Goal: Task Accomplishment & Management: Use online tool/utility

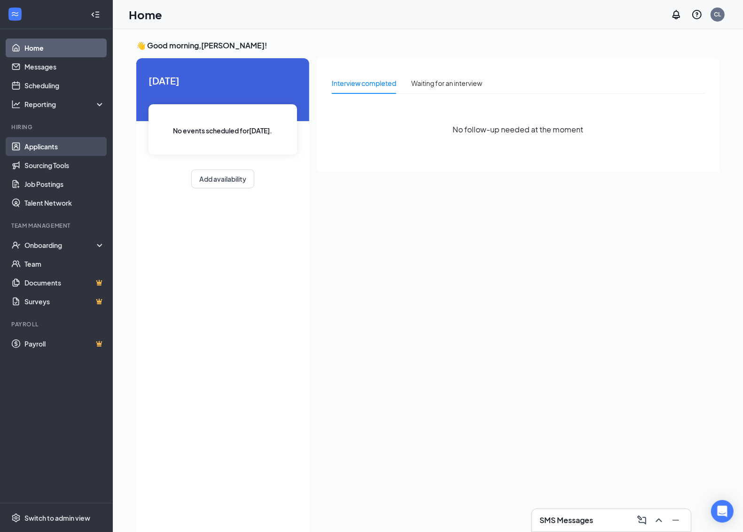
click at [51, 144] on link "Applicants" at bounding box center [64, 146] width 80 height 19
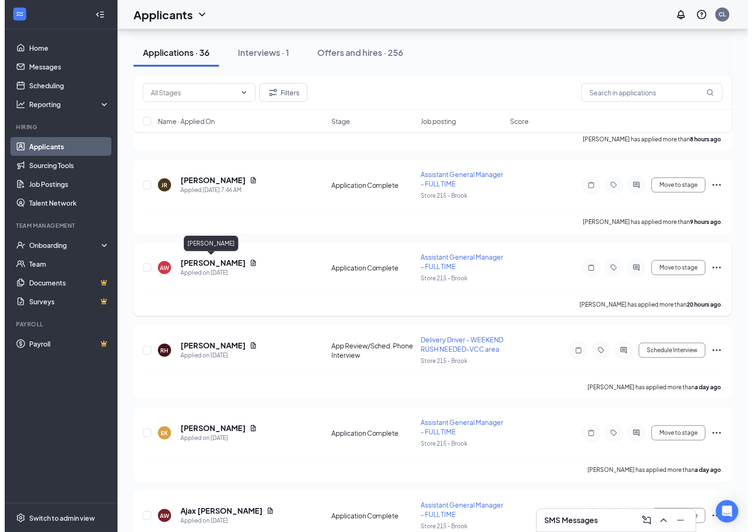
scroll to position [235, 0]
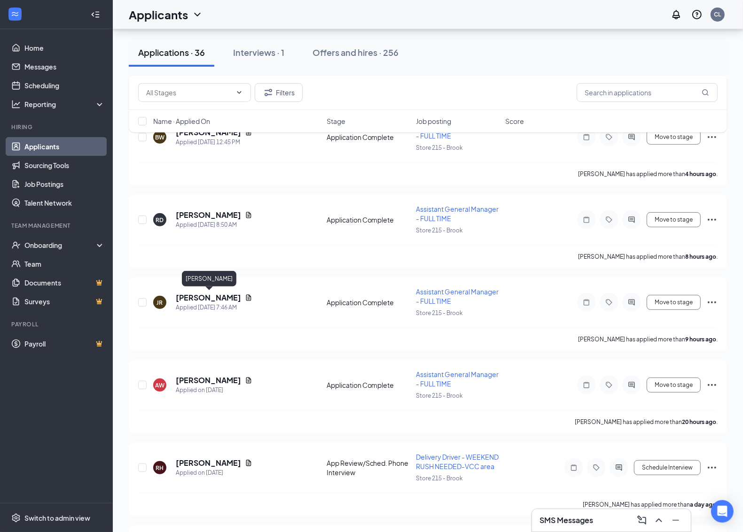
drag, startPoint x: 221, startPoint y: 295, endPoint x: 328, endPoint y: 268, distance: 110.1
click at [222, 295] on h5 "[PERSON_NAME]" at bounding box center [208, 298] width 65 height 10
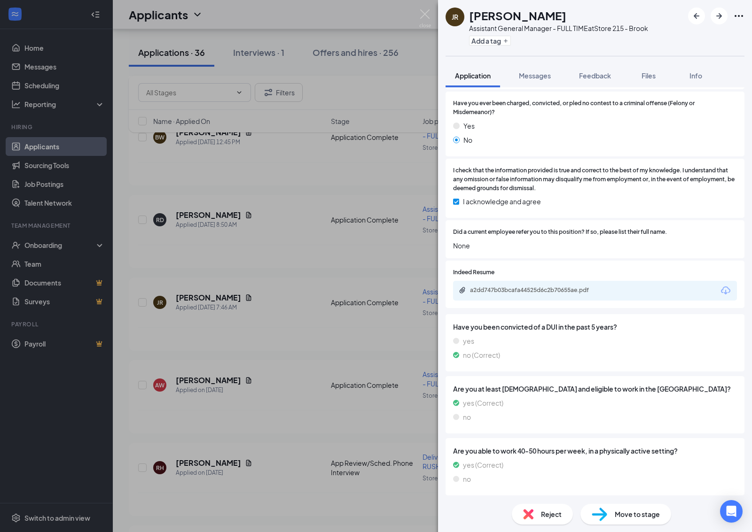
scroll to position [694, 0]
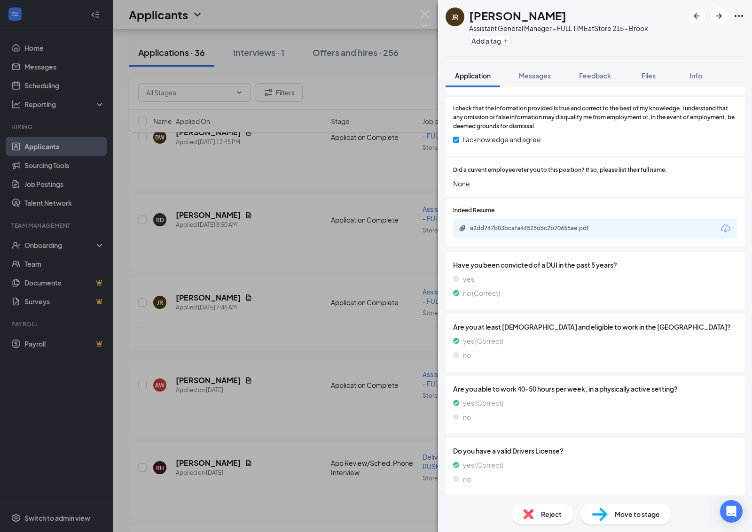
click at [521, 233] on div "a2dd747b03bcafa44525d6c2b70655ae.pdf" at bounding box center [595, 229] width 284 height 20
click at [525, 228] on div "a2dd747b03bcafa44525d6c2b70655ae.pdf" at bounding box center [536, 229] width 132 height 8
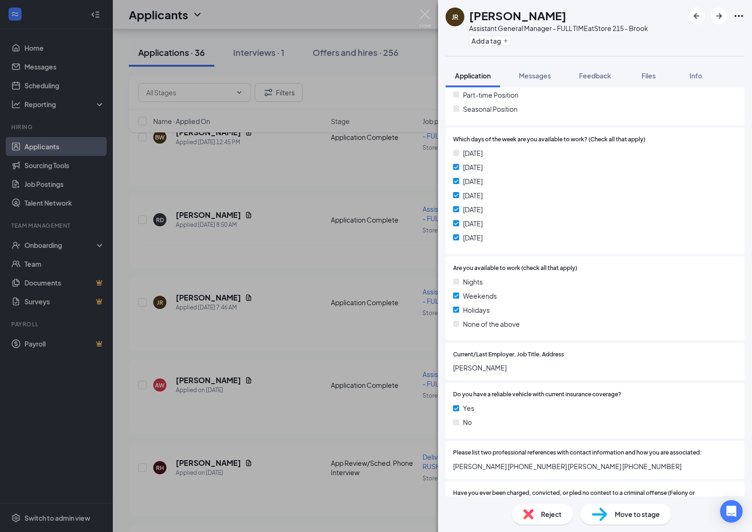
scroll to position [221, 0]
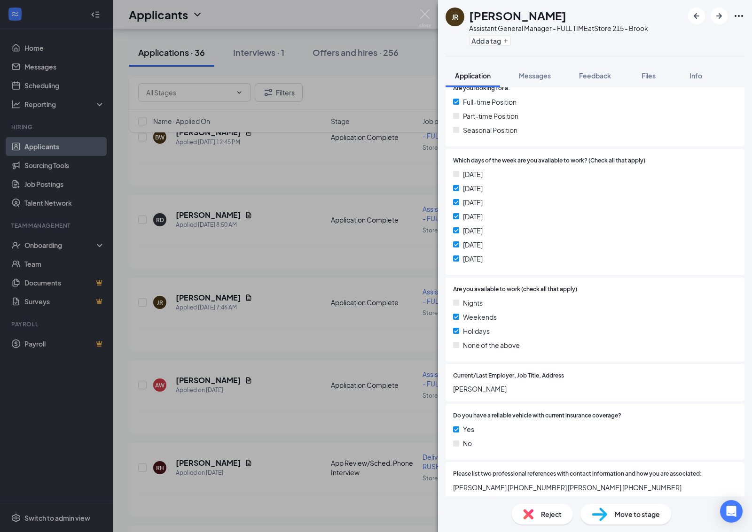
click at [578, 239] on div "[DATE] [DATE] [DATE] [DATE] [DATE] [DATE] [DATE]" at bounding box center [595, 218] width 284 height 99
click at [576, 238] on div "[DATE] [DATE] [DATE] [DATE] [DATE] [DATE] [DATE]" at bounding box center [595, 218] width 284 height 99
click at [577, 182] on div "[DATE] [DATE] [DATE] [DATE] [DATE] [DATE] [DATE]" at bounding box center [595, 218] width 284 height 99
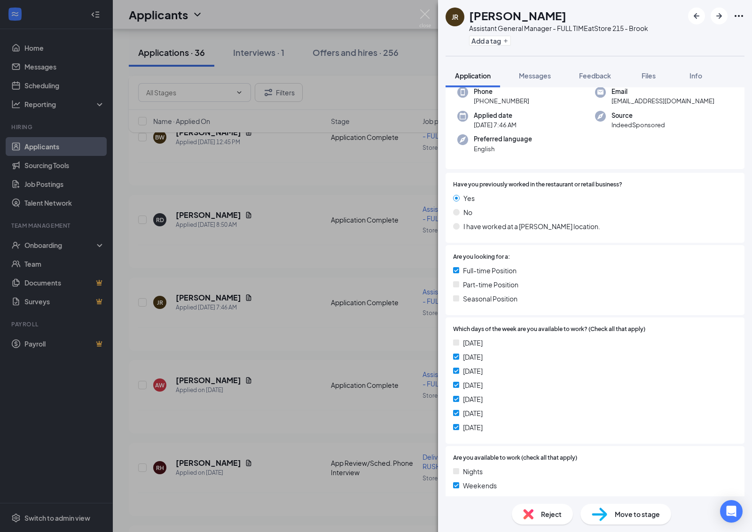
scroll to position [0, 0]
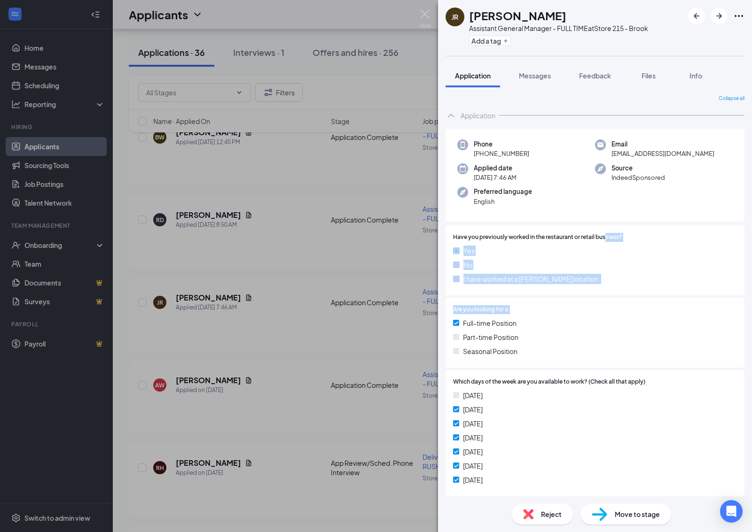
click at [605, 303] on div "Are you looking for a: Full-time Position Part-time Position Seasonal Position" at bounding box center [594, 333] width 299 height 70
click at [423, 12] on img at bounding box center [425, 18] width 12 height 18
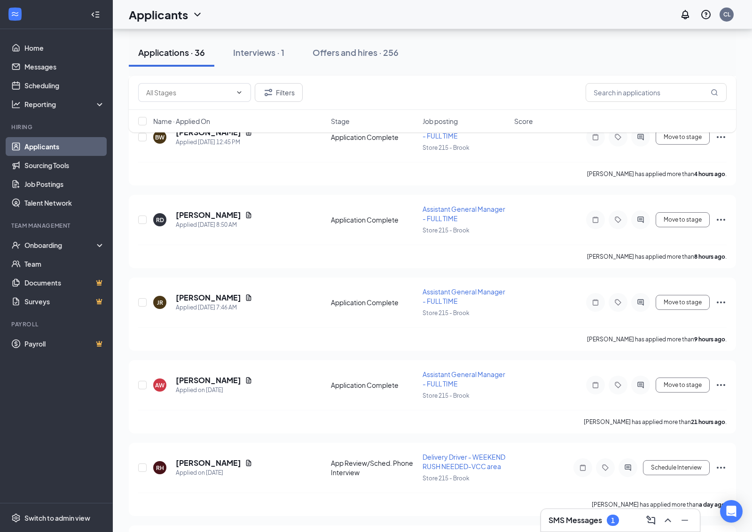
scroll to position [470, 0]
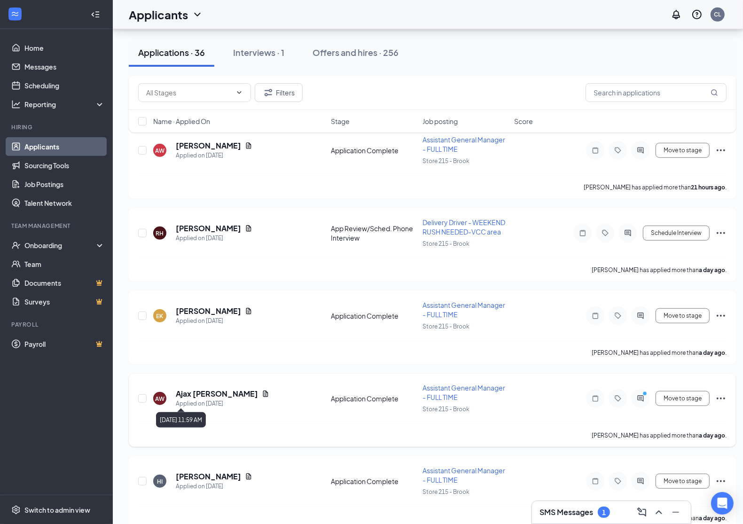
click at [193, 392] on h5 "Ajax [PERSON_NAME]" at bounding box center [217, 394] width 82 height 10
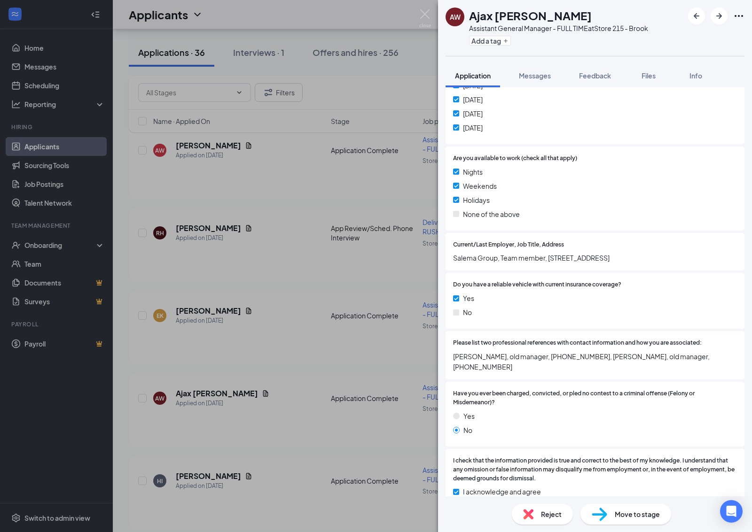
scroll to position [587, 0]
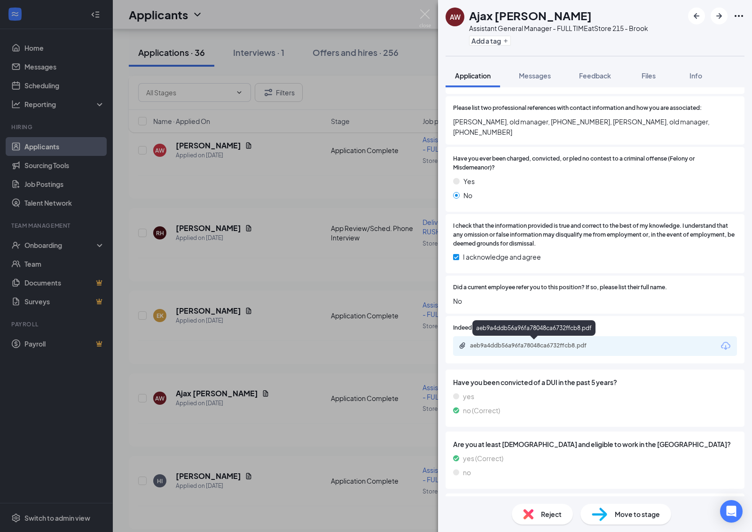
click at [515, 344] on div "aeb9a4ddb56a96fa78048ca6732ffcb8.pdf" at bounding box center [536, 346] width 132 height 8
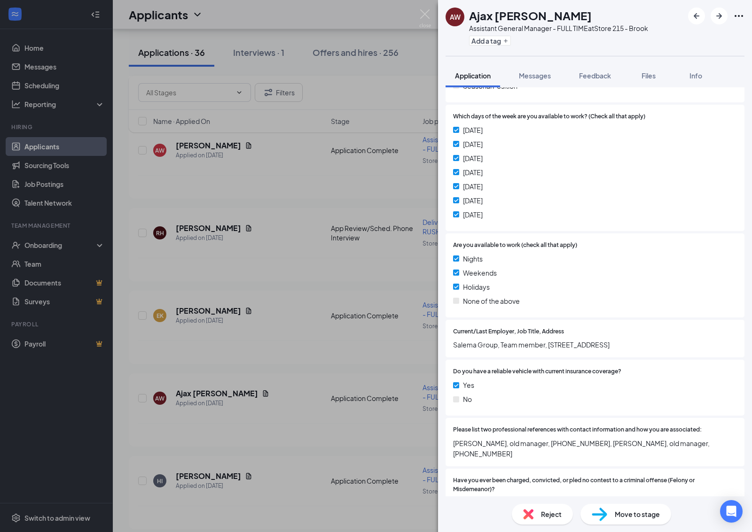
scroll to position [294, 0]
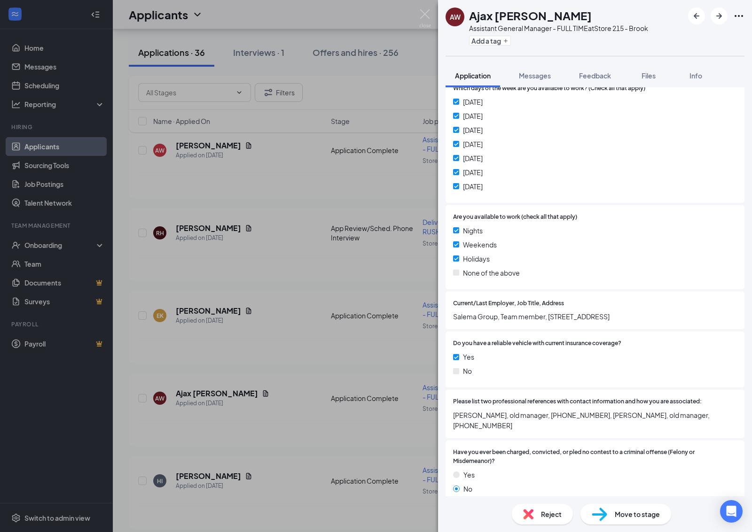
click at [548, 320] on span "Salema Group, Team member, [STREET_ADDRESS]" at bounding box center [595, 317] width 284 height 10
click at [541, 360] on div "Yes" at bounding box center [595, 357] width 284 height 10
click at [543, 358] on div "Yes" at bounding box center [595, 357] width 284 height 10
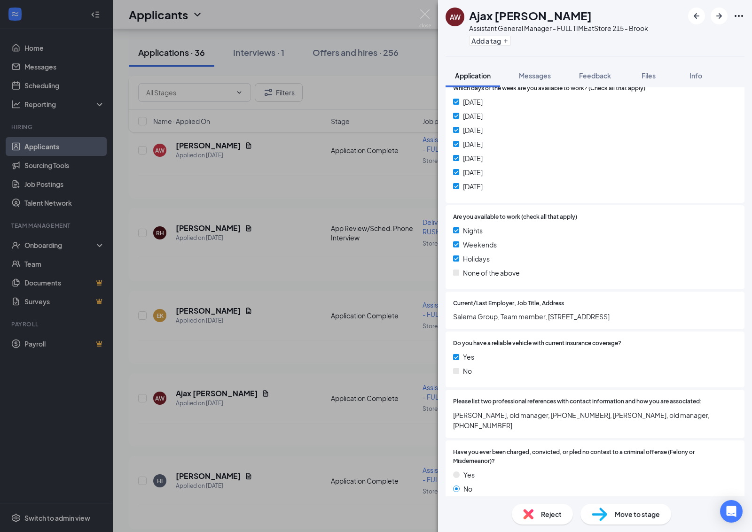
click at [539, 228] on div "Nights" at bounding box center [595, 231] width 284 height 10
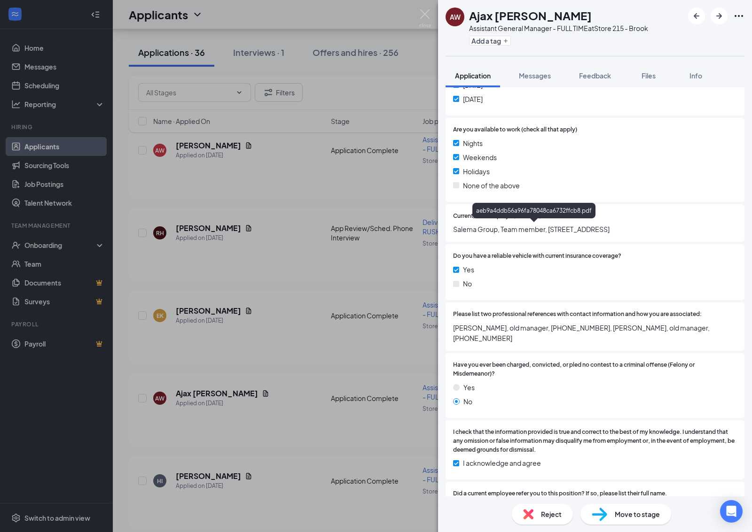
scroll to position [352, 0]
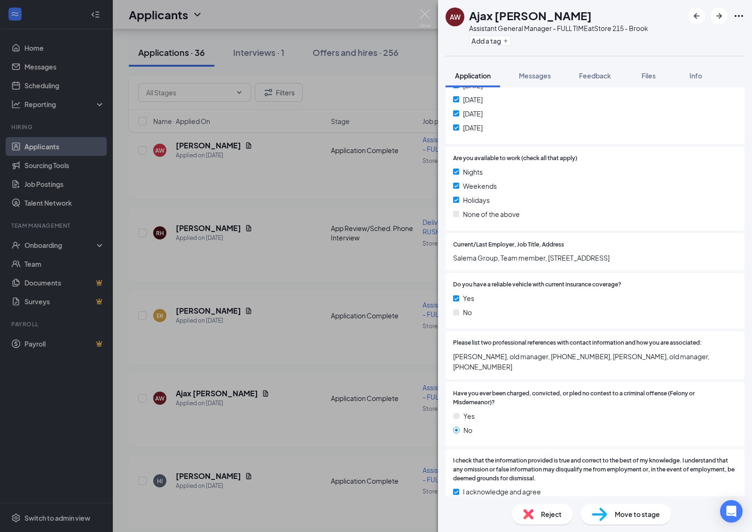
click at [557, 29] on div "Assistant General Manager - FULL TIME at Store 215 - Brook" at bounding box center [558, 27] width 179 height 9
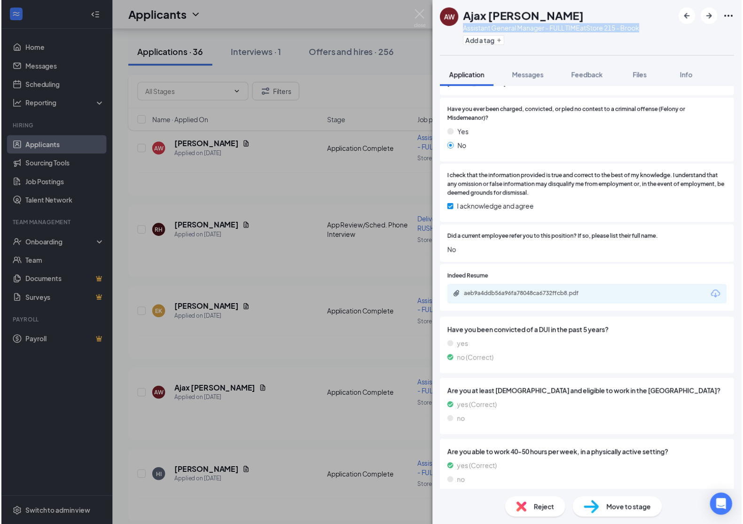
scroll to position [646, 0]
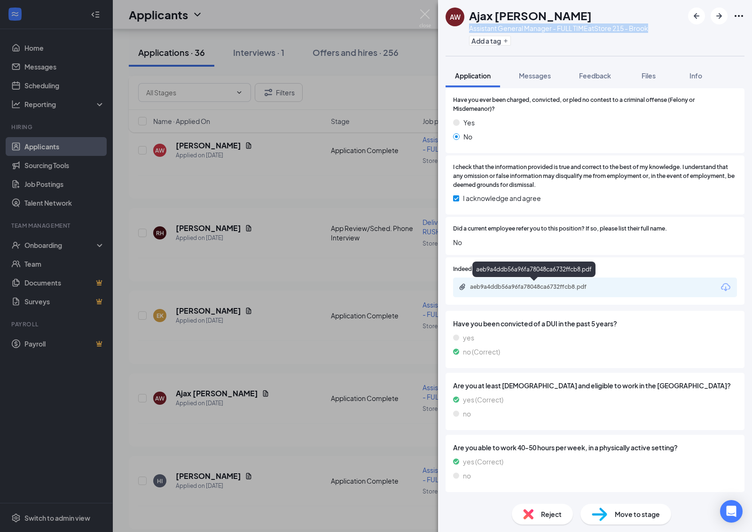
click at [534, 288] on div "aeb9a4ddb56a96fa78048ca6732ffcb8.pdf" at bounding box center [536, 287] width 132 height 8
click at [41, 73] on div "AW Ajax [PERSON_NAME] Assistant General Manager - FULL TIME at Store 215 - Broo…" at bounding box center [376, 266] width 752 height 532
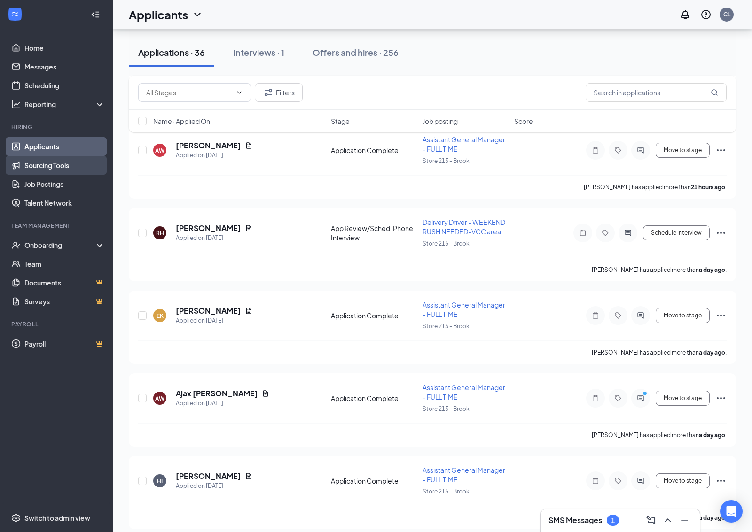
click at [53, 164] on link "Sourcing Tools" at bounding box center [64, 165] width 80 height 19
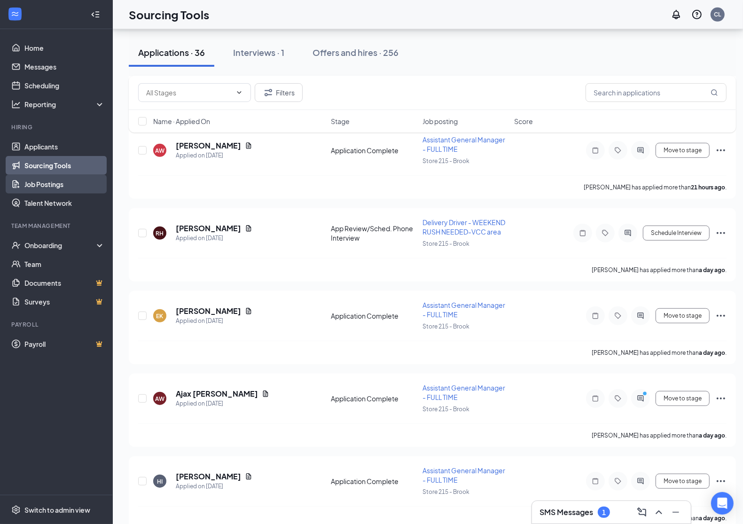
click at [46, 183] on link "Job Postings" at bounding box center [64, 184] width 80 height 19
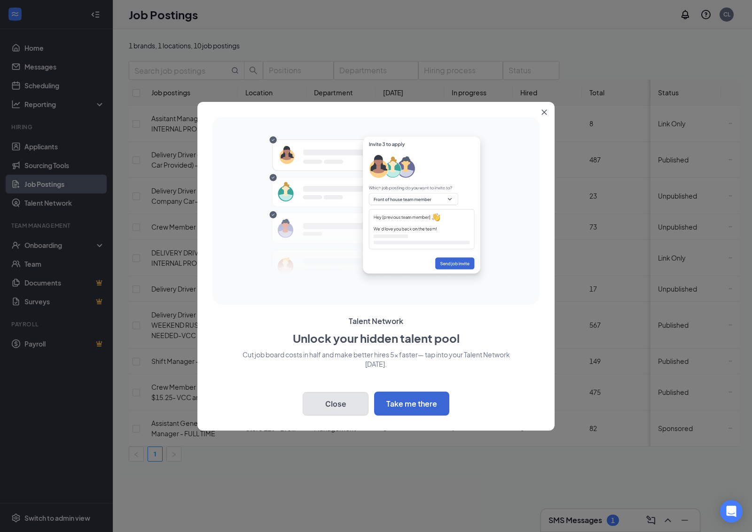
click at [337, 402] on button "Close" at bounding box center [336, 403] width 66 height 23
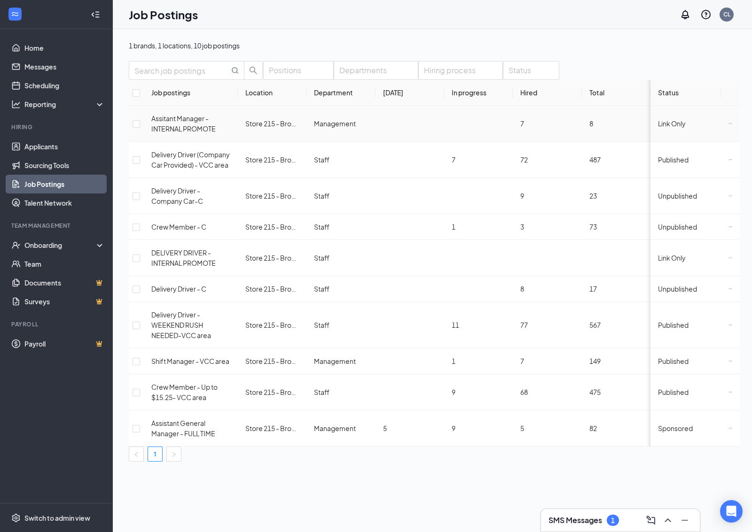
click at [212, 134] on div "Assitant Manager - INTERNAL PROMOTE" at bounding box center [190, 123] width 79 height 21
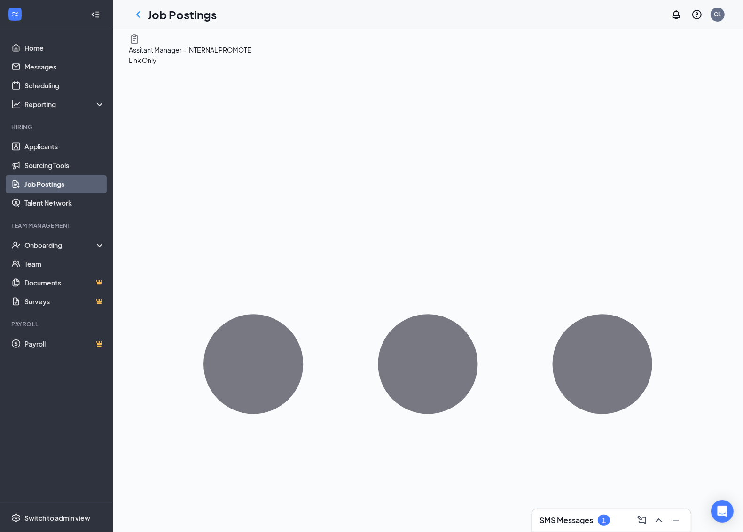
scroll to position [8, 0]
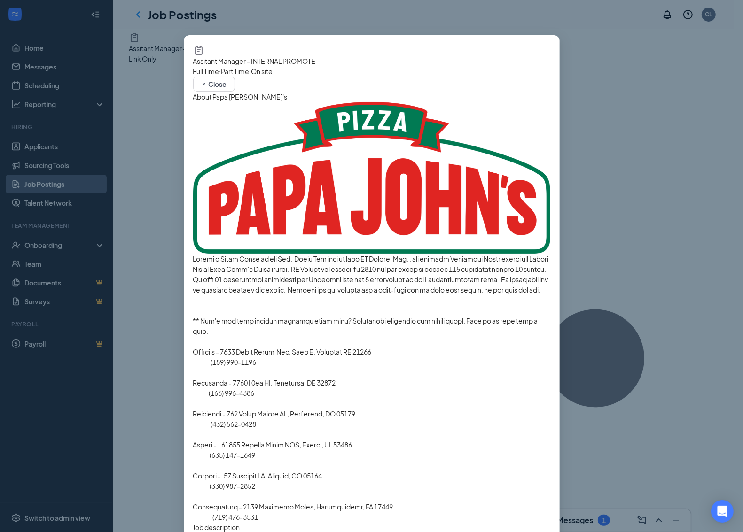
scroll to position [15, 0]
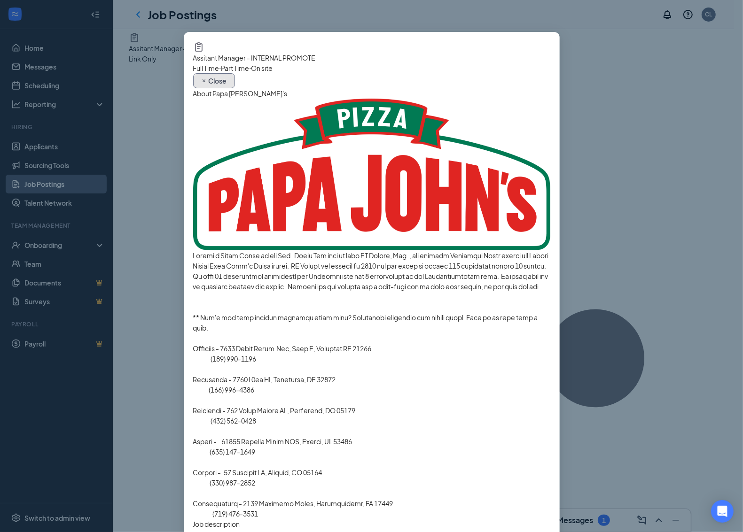
click at [227, 78] on span "Close" at bounding box center [218, 81] width 18 height 7
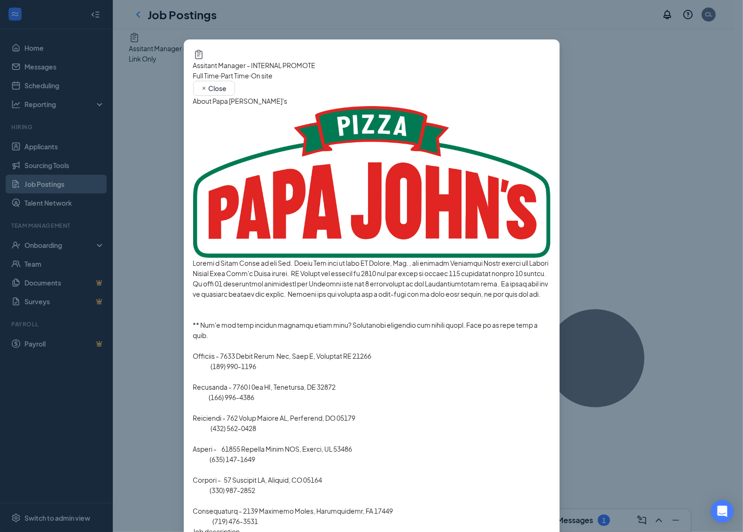
scroll to position [15, 0]
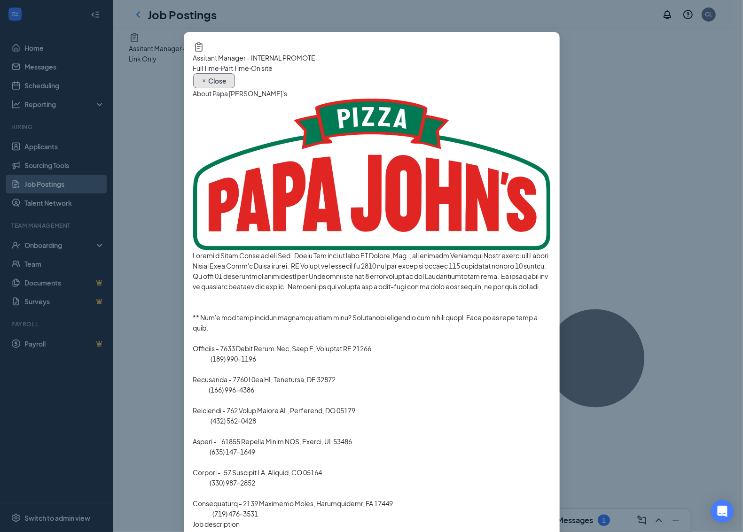
click at [227, 78] on span "Close" at bounding box center [218, 81] width 18 height 7
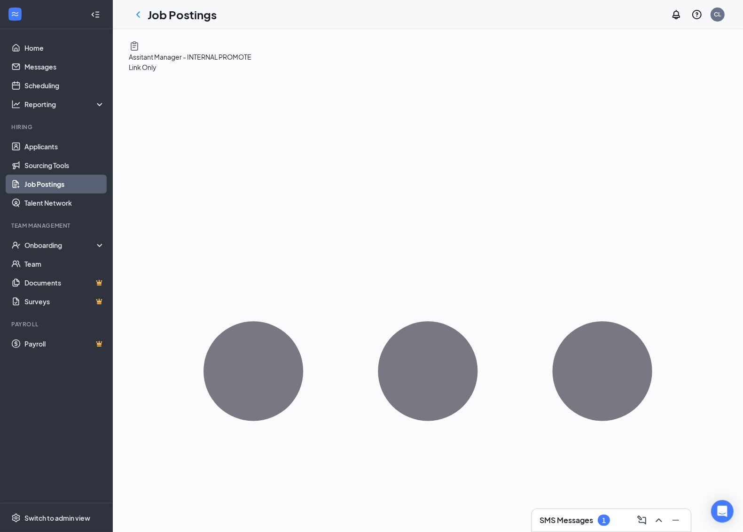
click at [53, 184] on link "Job Postings" at bounding box center [64, 184] width 80 height 19
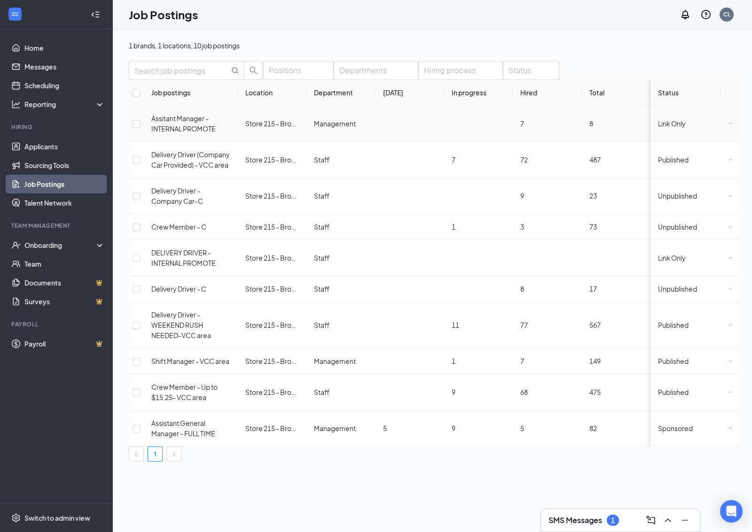
click at [181, 133] on span "Assitant Manager - INTERNAL PROMOTE" at bounding box center [183, 123] width 64 height 19
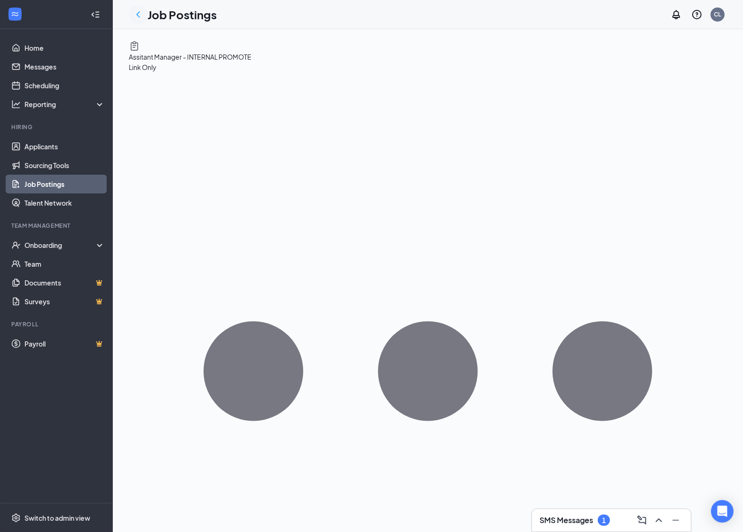
click at [137, 12] on icon "ChevronLeft" at bounding box center [138, 14] width 11 height 11
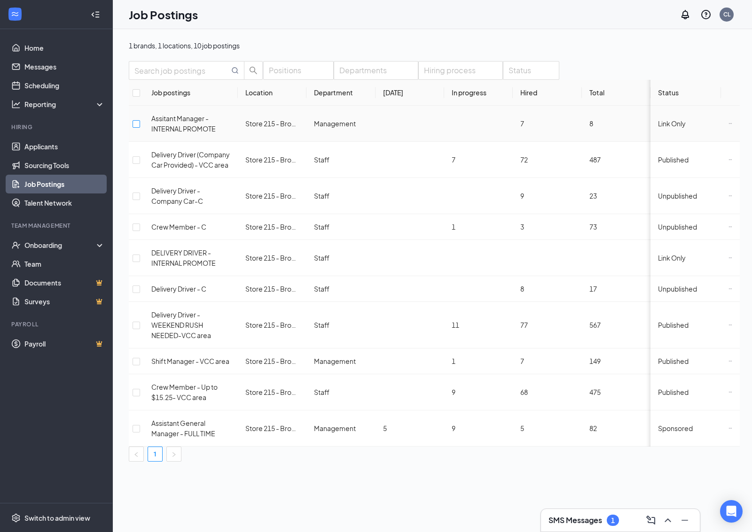
click at [140, 128] on input "checkbox" at bounding box center [137, 124] width 8 height 8
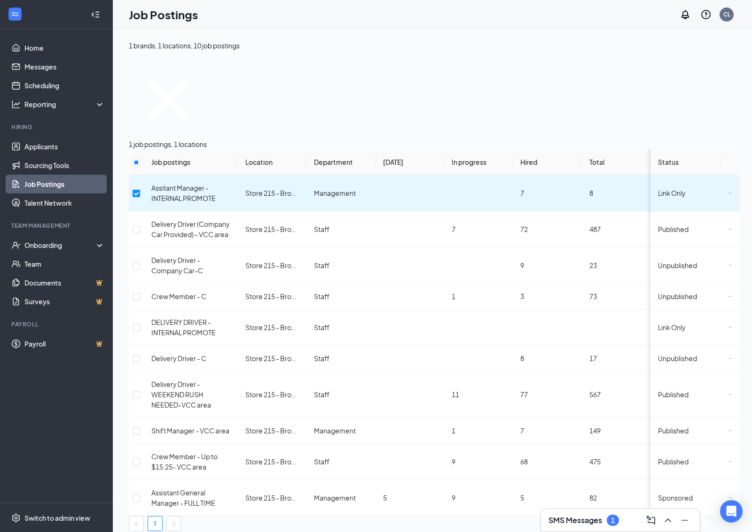
click at [129, 59] on icon "SmallChevronDown" at bounding box center [129, 59] width 0 height 0
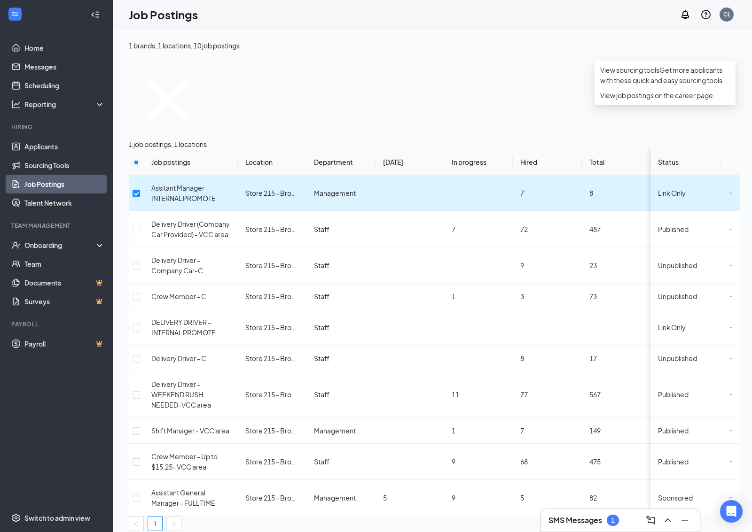
click at [729, 193] on icon "Ellipses" at bounding box center [730, 193] width 3 height 0
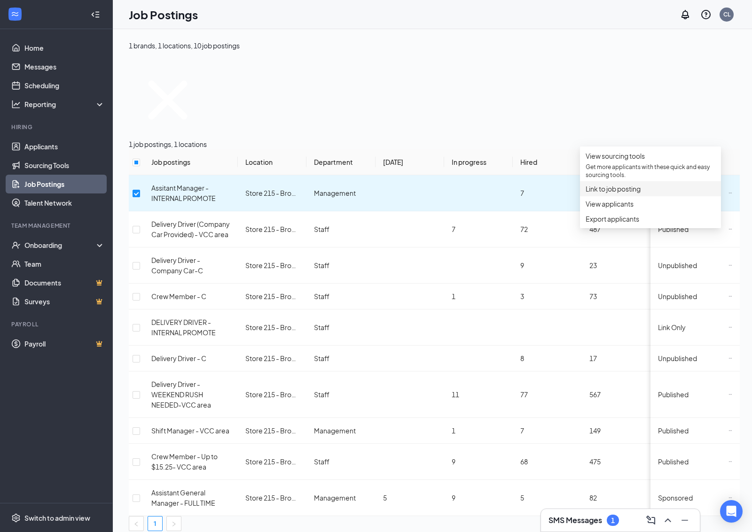
click at [627, 193] on span "Link to job posting" at bounding box center [612, 189] width 55 height 8
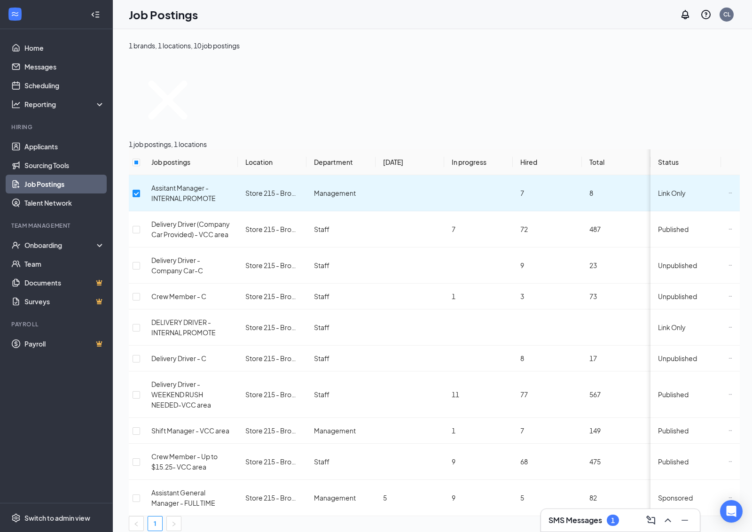
click at [129, 59] on button "button" at bounding box center [129, 59] width 0 height 0
click at [588, 43] on div "1 brands, 1 locations, 10 job postings" at bounding box center [434, 50] width 611 height 21
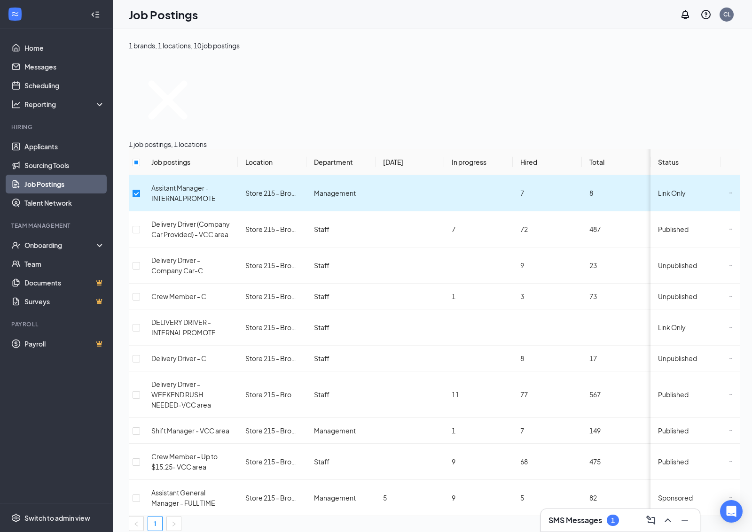
click at [140, 190] on input "checkbox" at bounding box center [137, 194] width 8 height 8
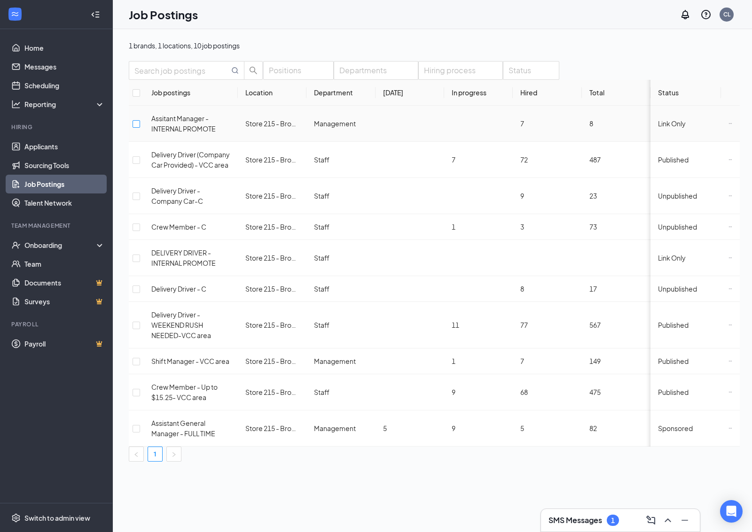
click at [140, 128] on input "checkbox" at bounding box center [137, 124] width 8 height 8
checkbox input "true"
